Goal: Check status: Check status

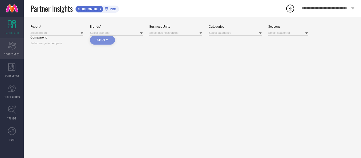
click at [7, 50] on div "Scorecard SCORECARDS" at bounding box center [12, 48] width 24 height 21
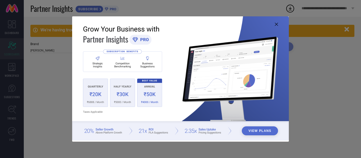
type input "All"
click at [277, 24] on icon at bounding box center [276, 24] width 3 height 3
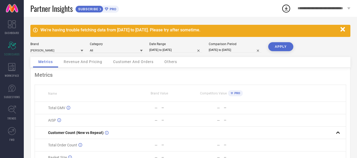
click at [83, 50] on div "[PERSON_NAME] Category All Date Range [DATE] to [DATE] Comparison Period [DATE]…" at bounding box center [190, 49] width 320 height 15
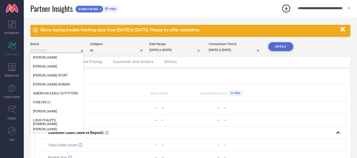
click at [78, 51] on input at bounding box center [56, 51] width 53 height 6
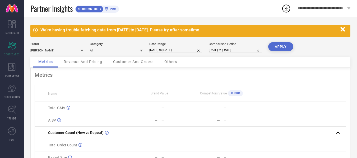
click at [78, 51] on input at bounding box center [56, 51] width 53 height 6
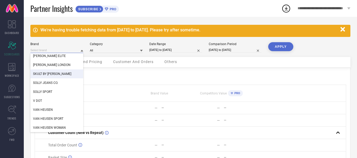
scroll to position [18, 0]
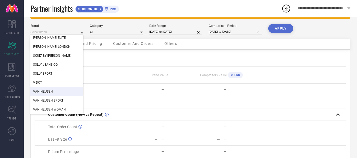
click at [49, 88] on div "VAN HEUSEN" at bounding box center [56, 91] width 53 height 9
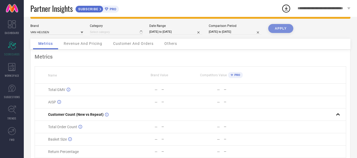
type input "All"
click at [141, 32] on icon at bounding box center [141, 33] width 3 height 2
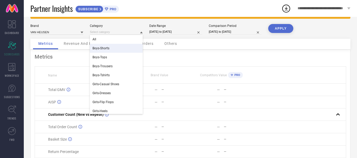
click at [257, 45] on div "Metrics Revenue And Pricing Customer And Orders Others" at bounding box center [190, 44] width 320 height 11
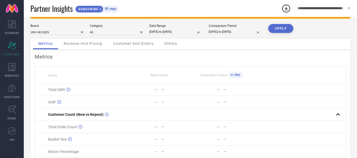
click at [277, 29] on button "APPLY" at bounding box center [280, 28] width 25 height 9
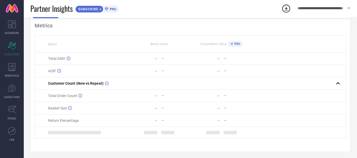
scroll to position [0, 0]
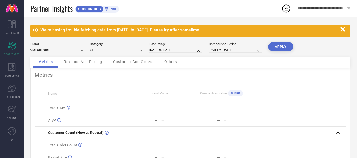
select select "6"
select select "2025"
select select "7"
select select "2025"
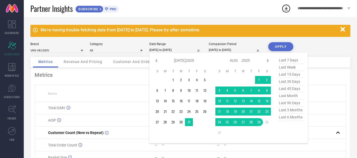
click at [188, 50] on input "[DATE] to [DATE]" at bounding box center [175, 50] width 53 height 6
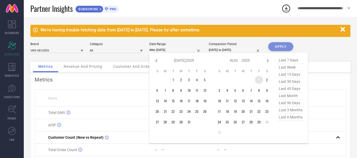
click at [257, 78] on td "1" at bounding box center [259, 80] width 8 height 8
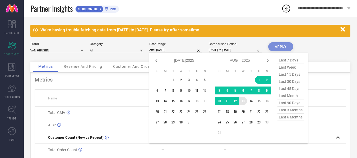
type input "[DATE] to [DATE]"
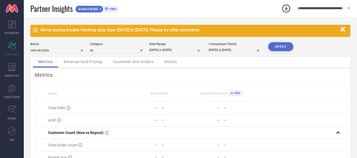
click at [278, 46] on button "APPLY" at bounding box center [280, 46] width 25 height 9
click at [341, 31] on icon "button" at bounding box center [342, 29] width 7 height 7
